Goal: Task Accomplishment & Management: Manage account settings

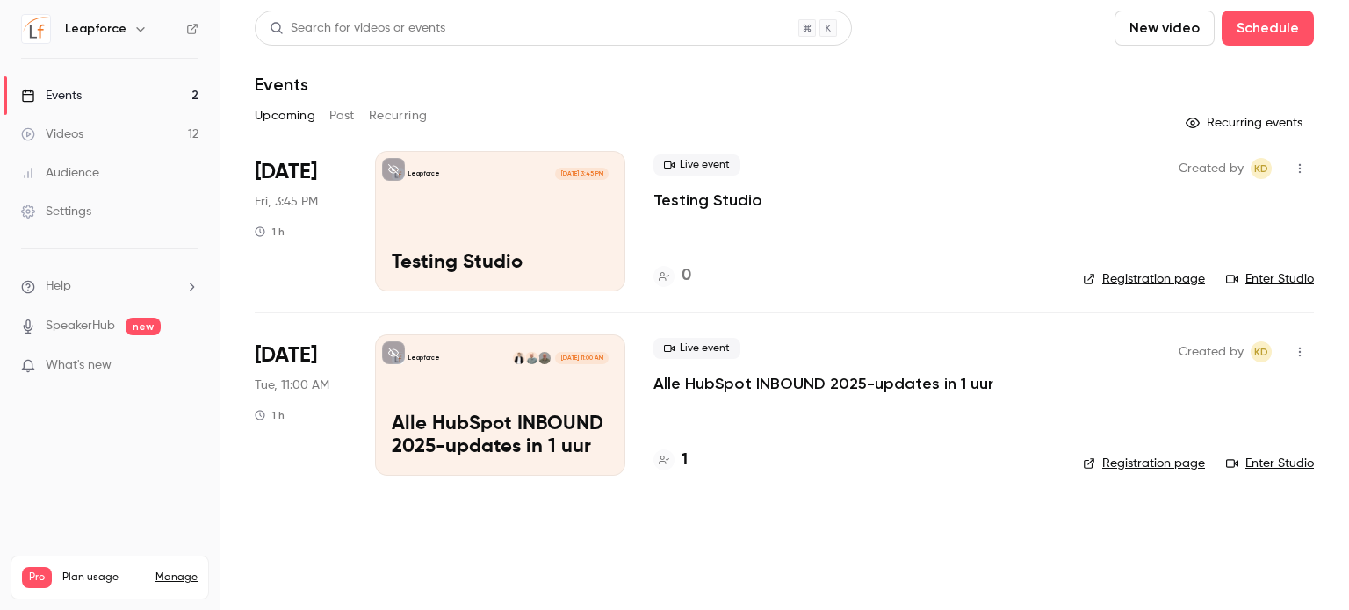
click at [495, 386] on div "Leapforce [DATE] 11:00 AM Alle HubSpot INBOUND 2025-updates in 1 uur" at bounding box center [500, 405] width 250 height 141
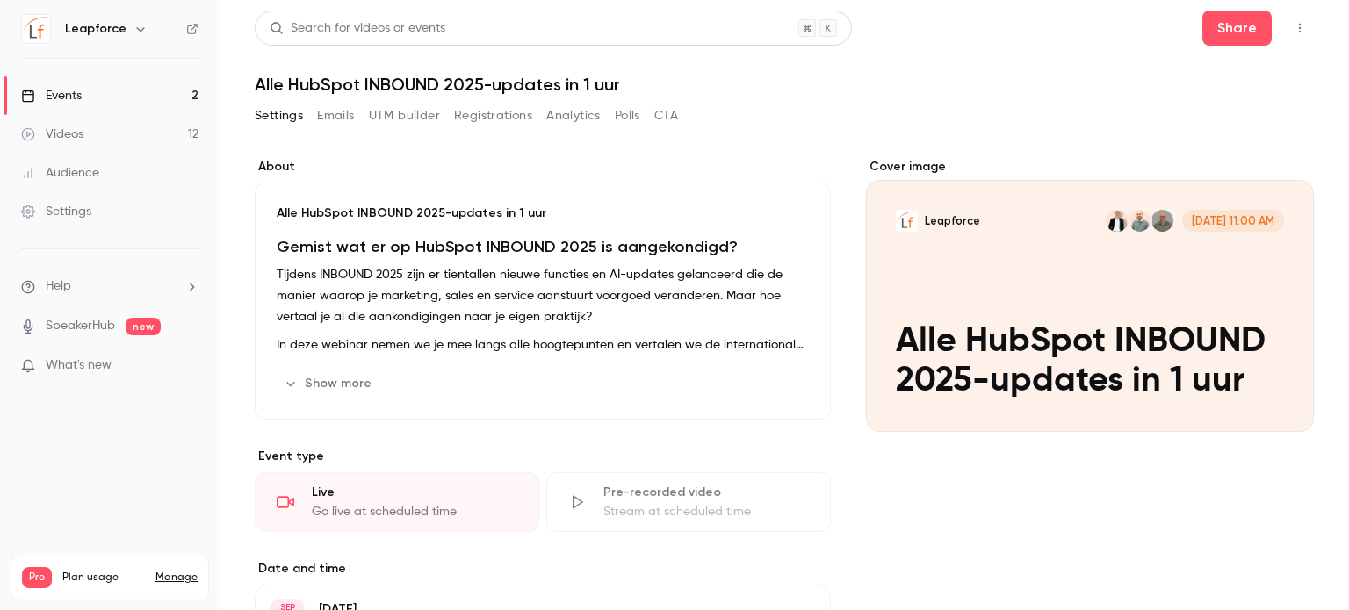
click at [1273, 396] on icon "Cover image" at bounding box center [1282, 400] width 19 height 14
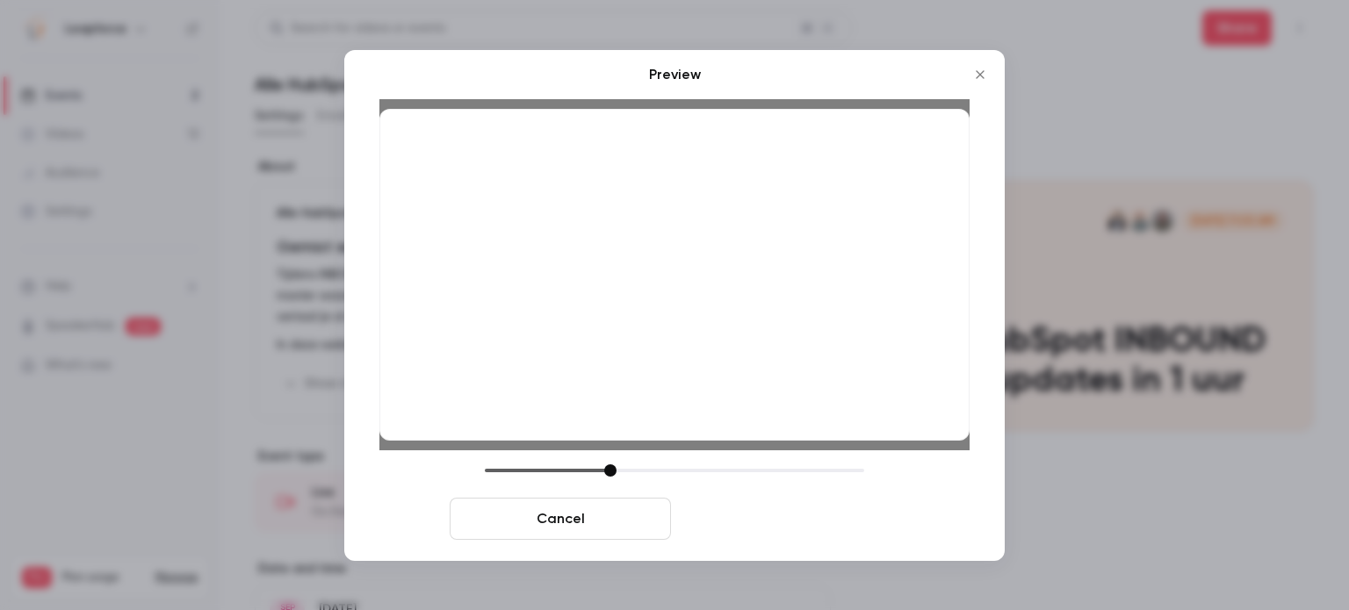
click at [761, 516] on button "Save cover" at bounding box center [788, 519] width 221 height 42
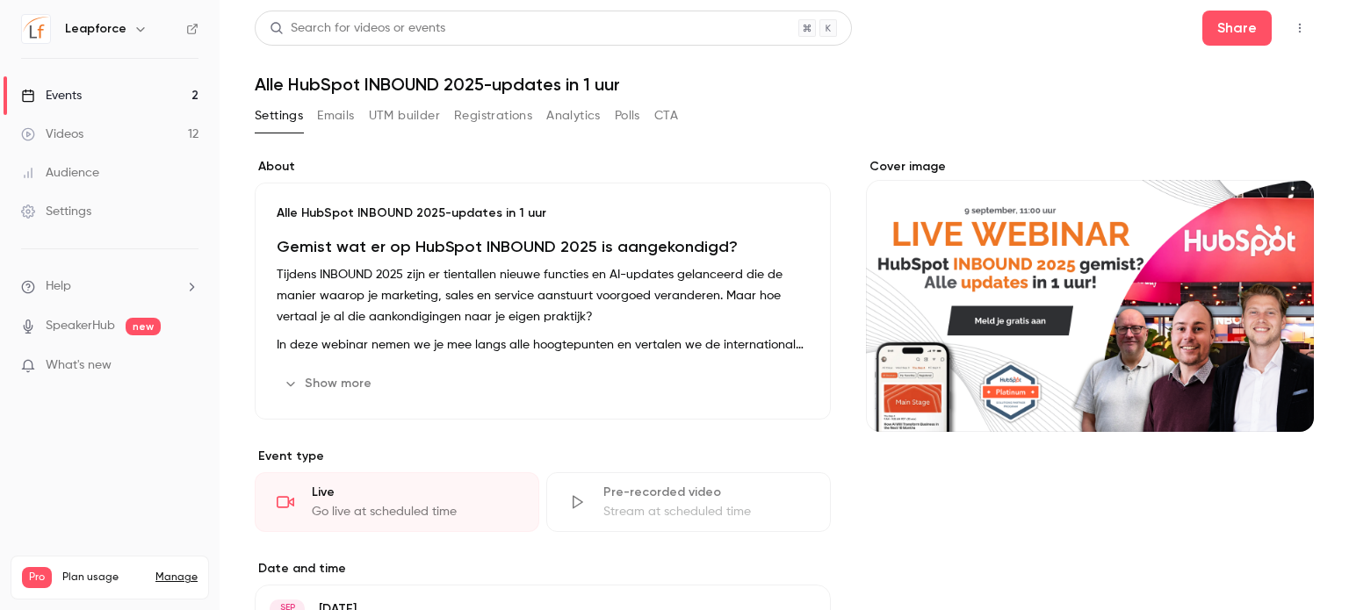
click at [76, 92] on div "Events" at bounding box center [51, 96] width 61 height 18
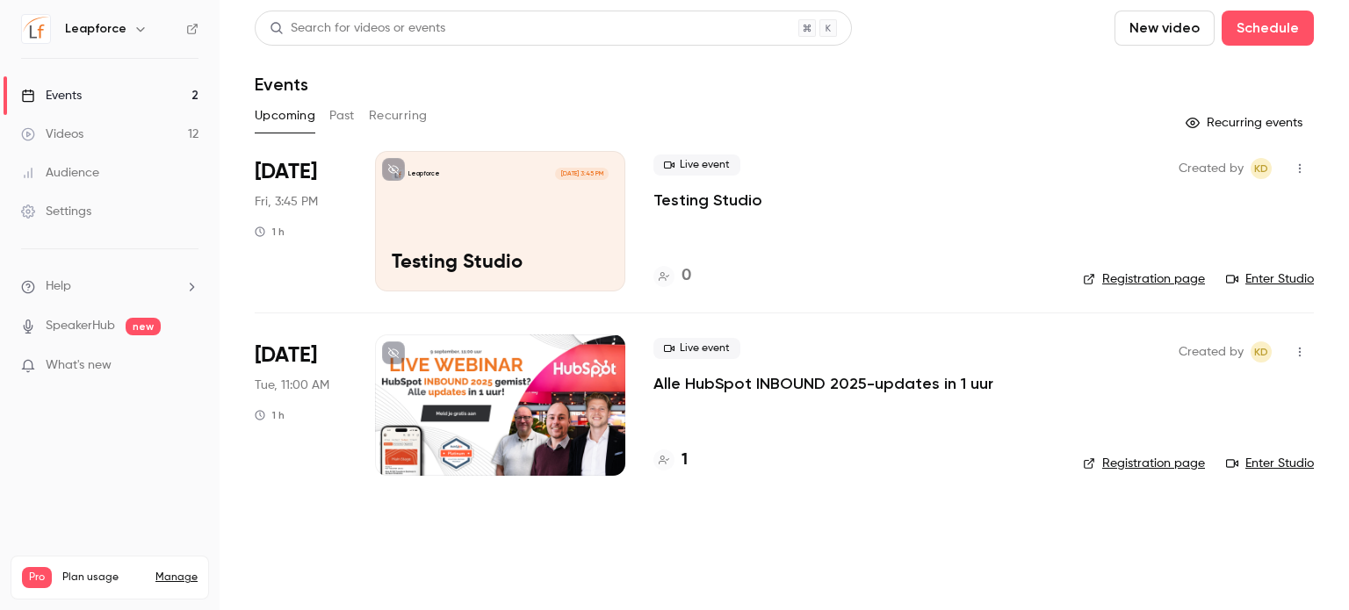
click at [1142, 464] on link "Registration page" at bounding box center [1144, 464] width 122 height 18
